Goal: Task Accomplishment & Management: Manage account settings

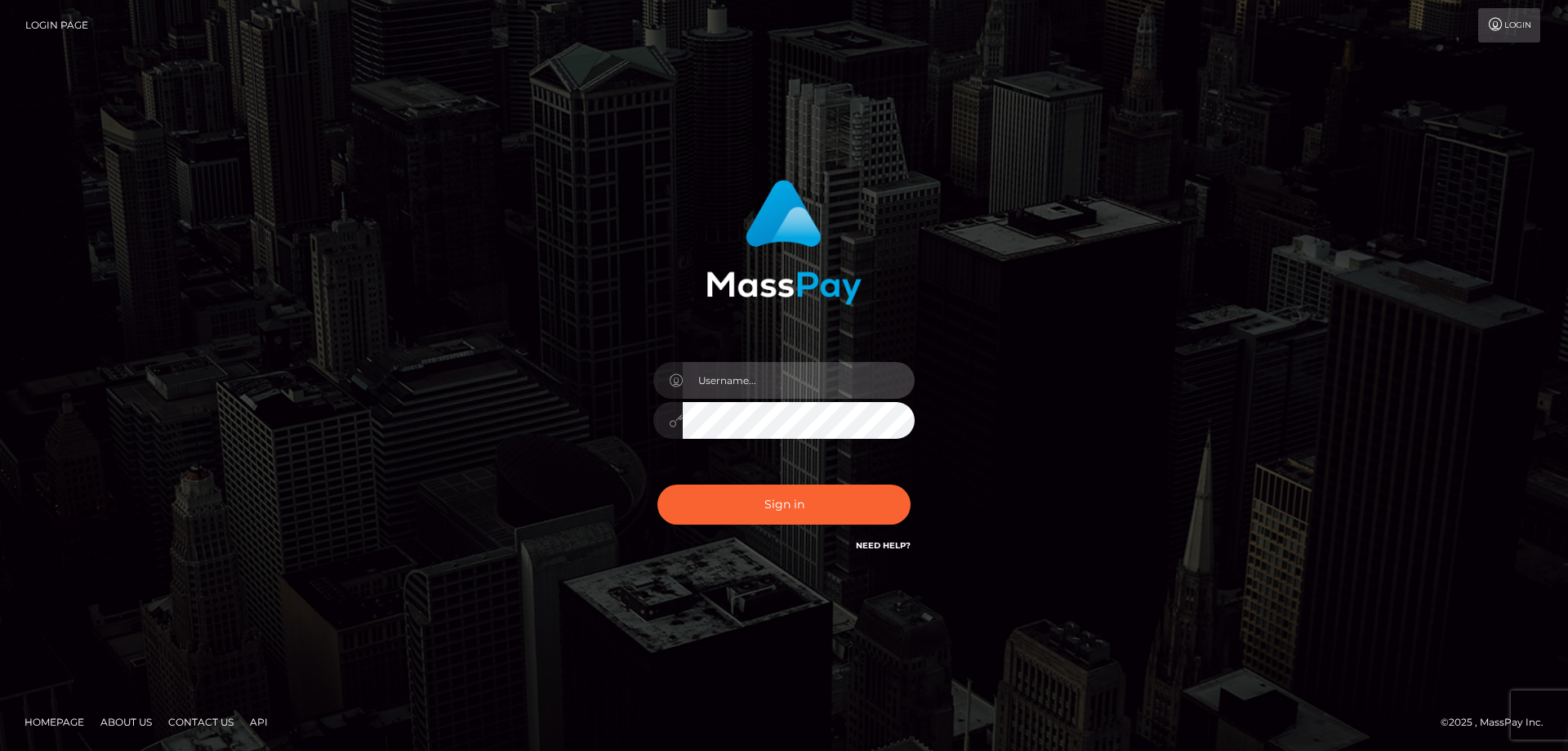
type input "Queen.megabonanza"
click at [765, 527] on div "Sign in Need Help?" at bounding box center [783, 510] width 286 height 73
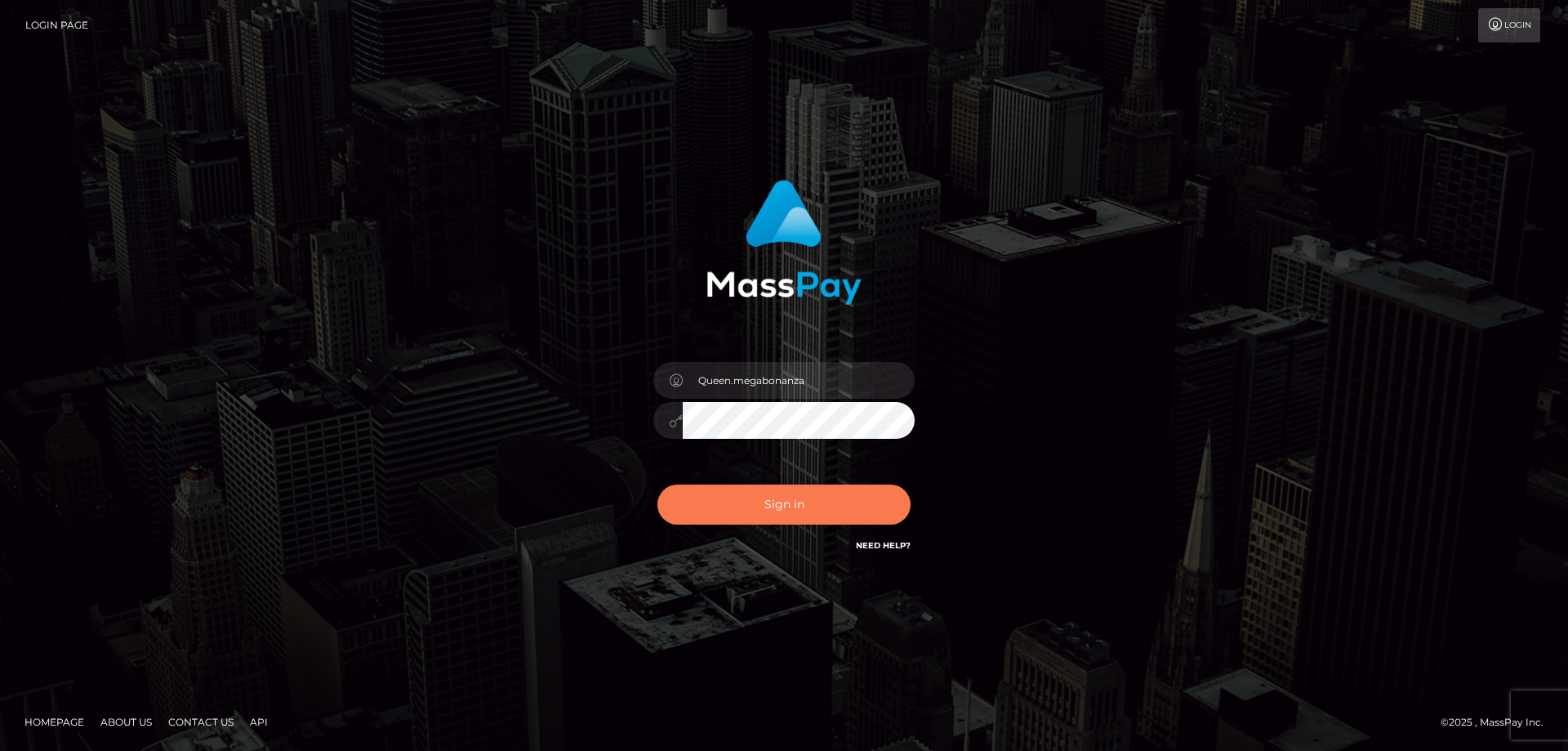
click at [770, 514] on button "Sign in" at bounding box center [783, 504] width 253 height 40
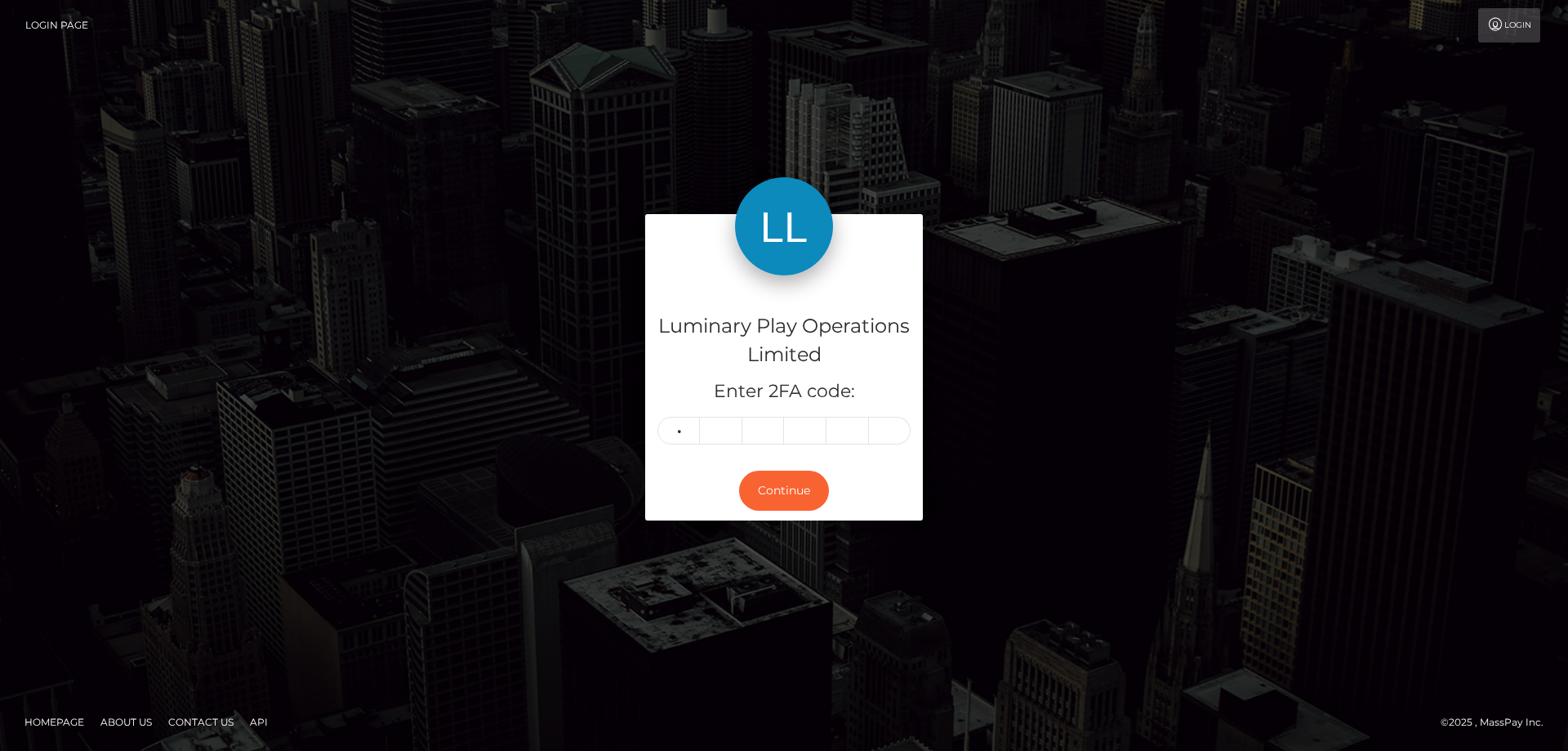
type input "2"
type input "4"
type input "3"
type input "4"
type input "2"
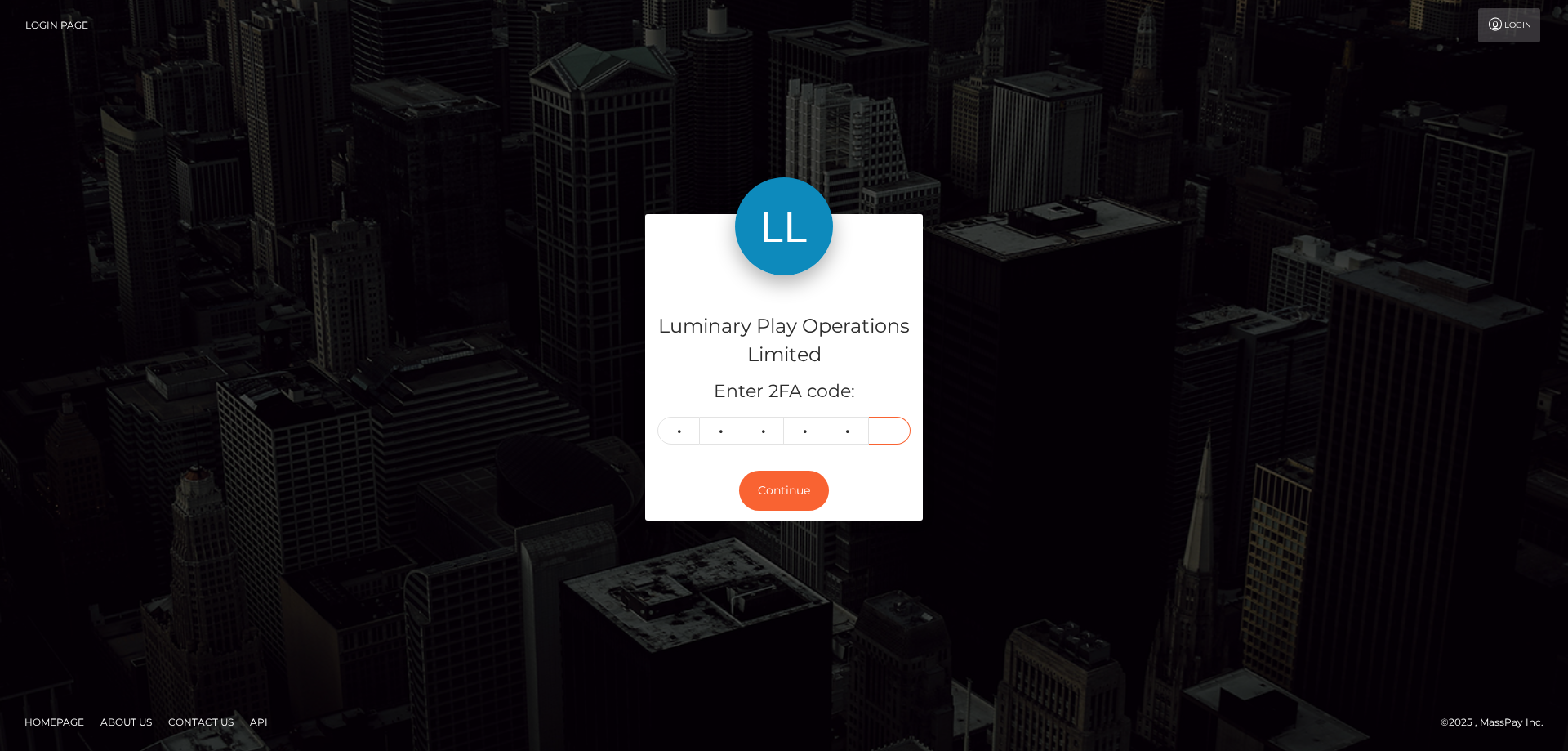
type input "4"
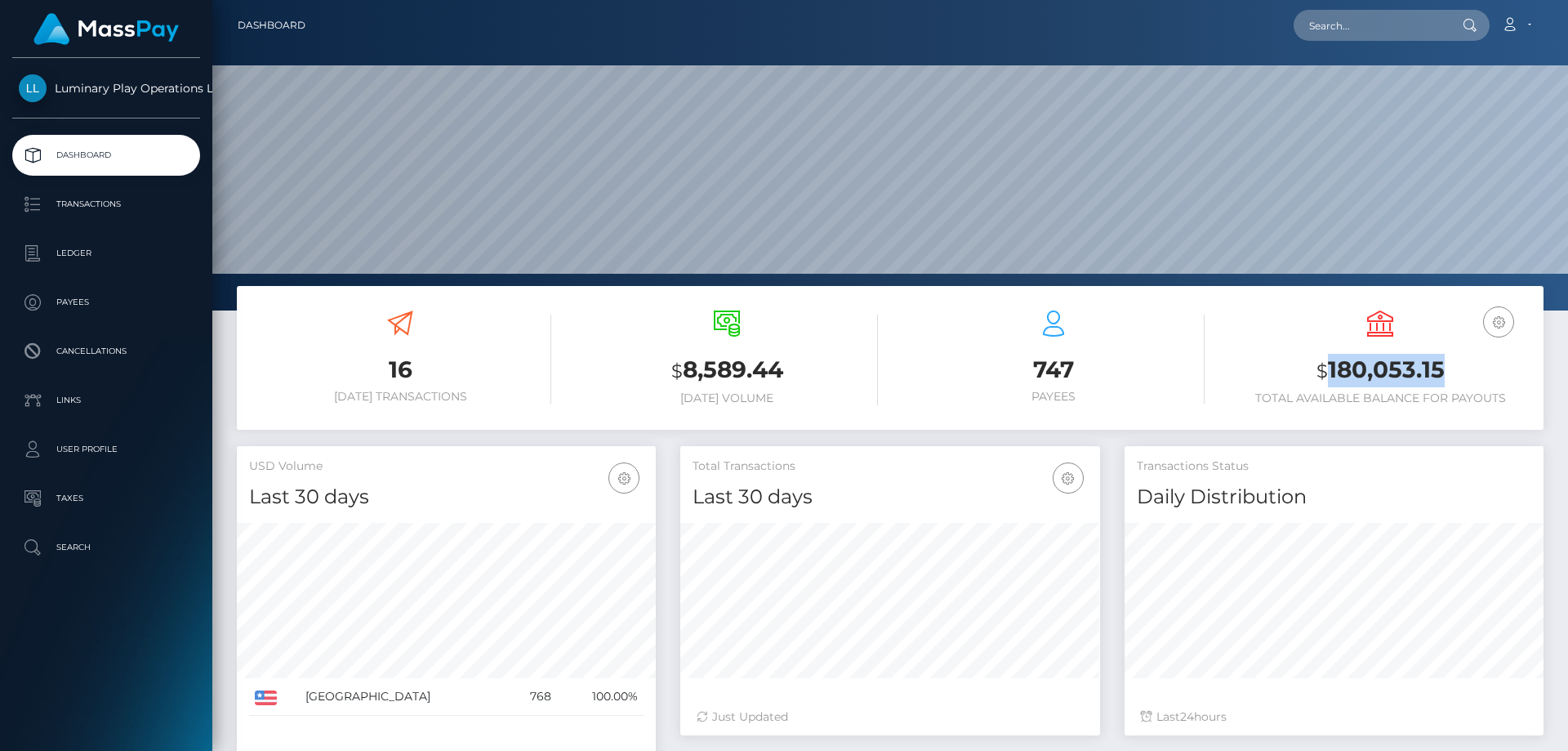
scroll to position [290, 420]
